Goal: Task Accomplishment & Management: Manage account settings

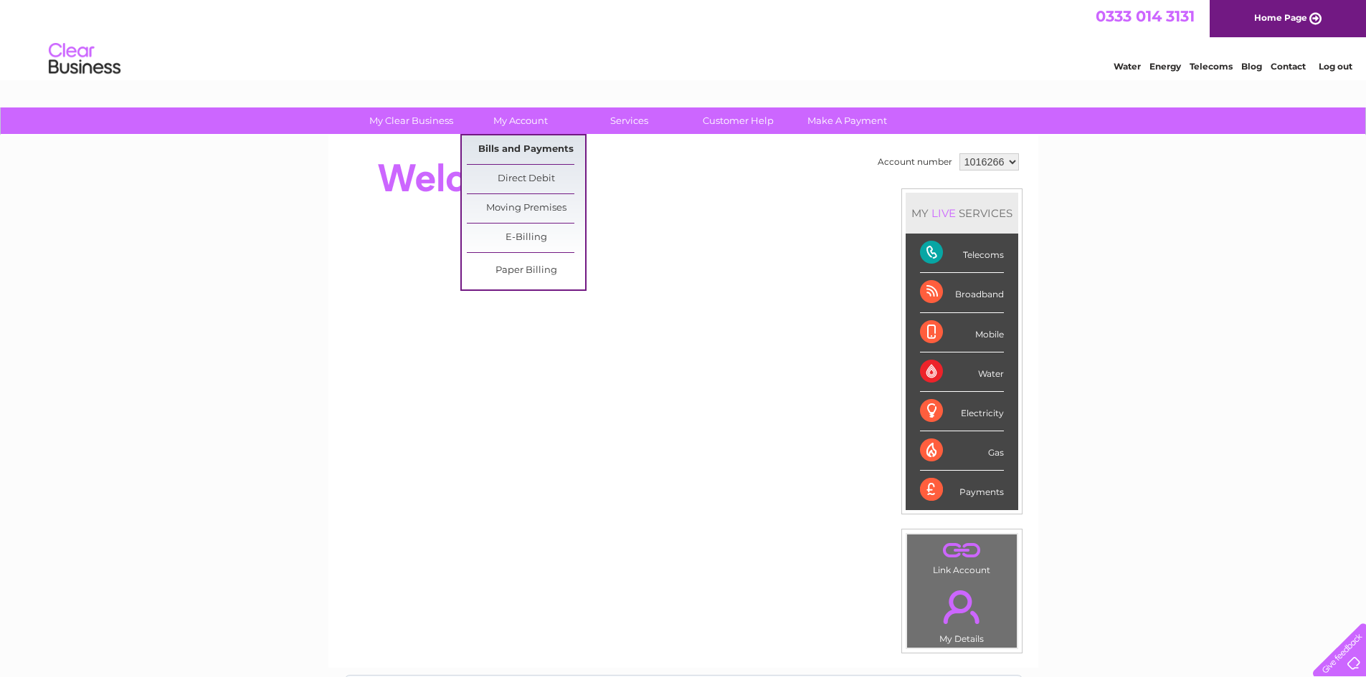
click at [520, 147] on link "Bills and Payments" at bounding box center [526, 149] width 118 height 29
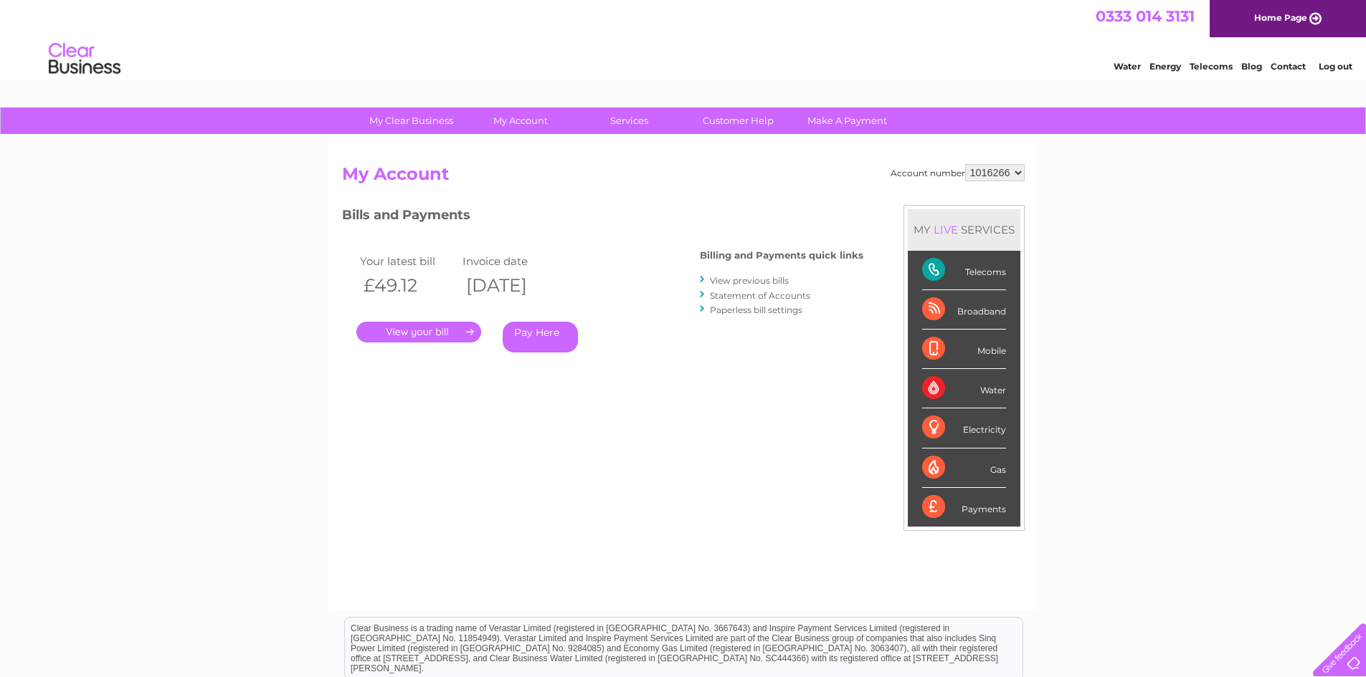
click at [424, 328] on link "." at bounding box center [418, 332] width 125 height 21
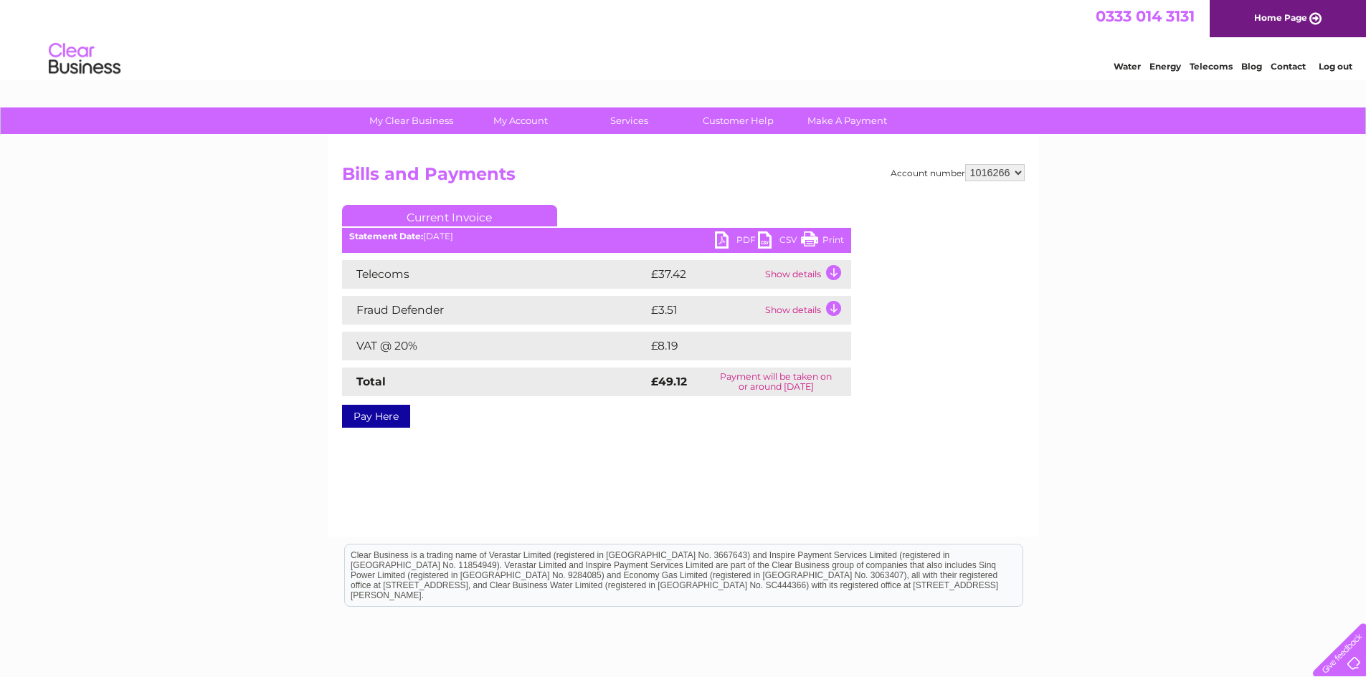
click at [728, 237] on link "PDF" at bounding box center [736, 242] width 43 height 21
click at [1333, 61] on link "Log out" at bounding box center [1335, 66] width 34 height 11
